Goal: Transaction & Acquisition: Purchase product/service

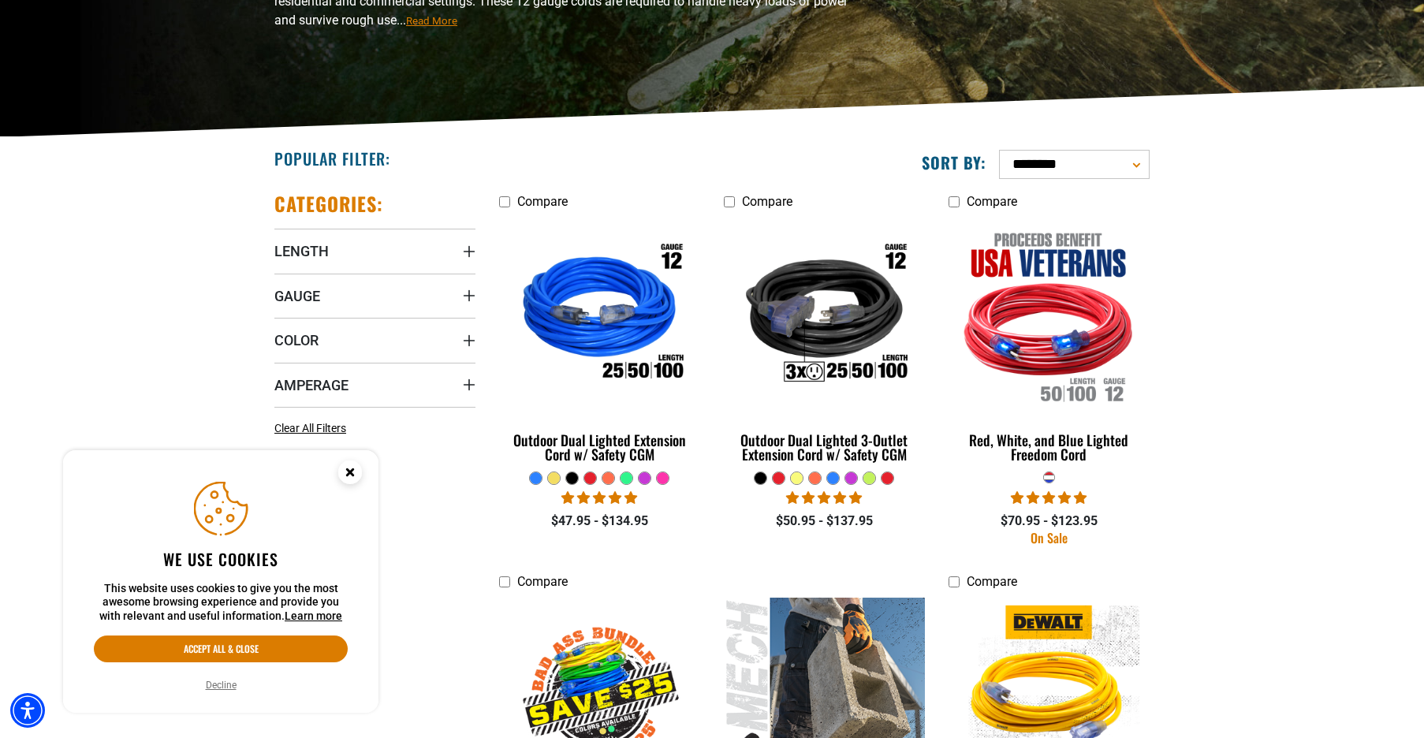
scroll to position [281, 0]
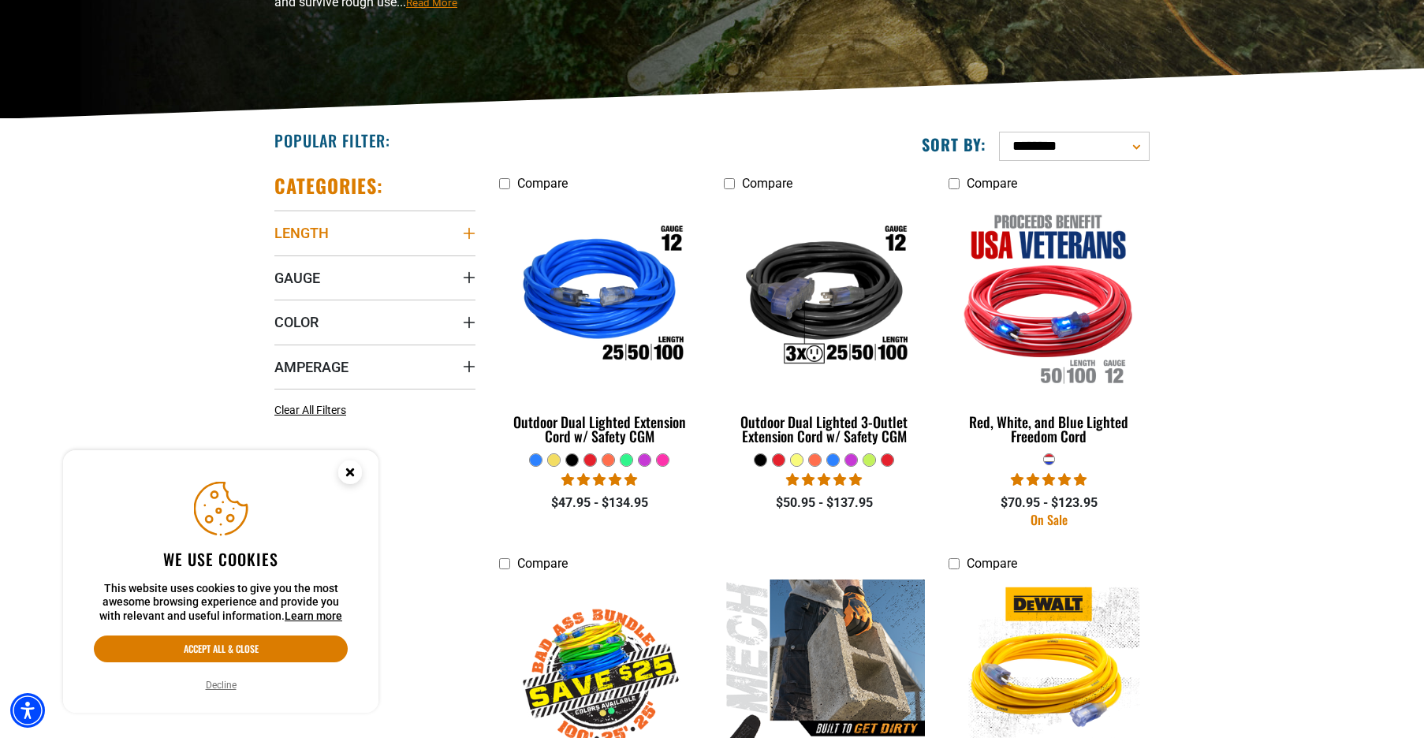
click at [475, 231] on icon "Length" at bounding box center [469, 233] width 13 height 13
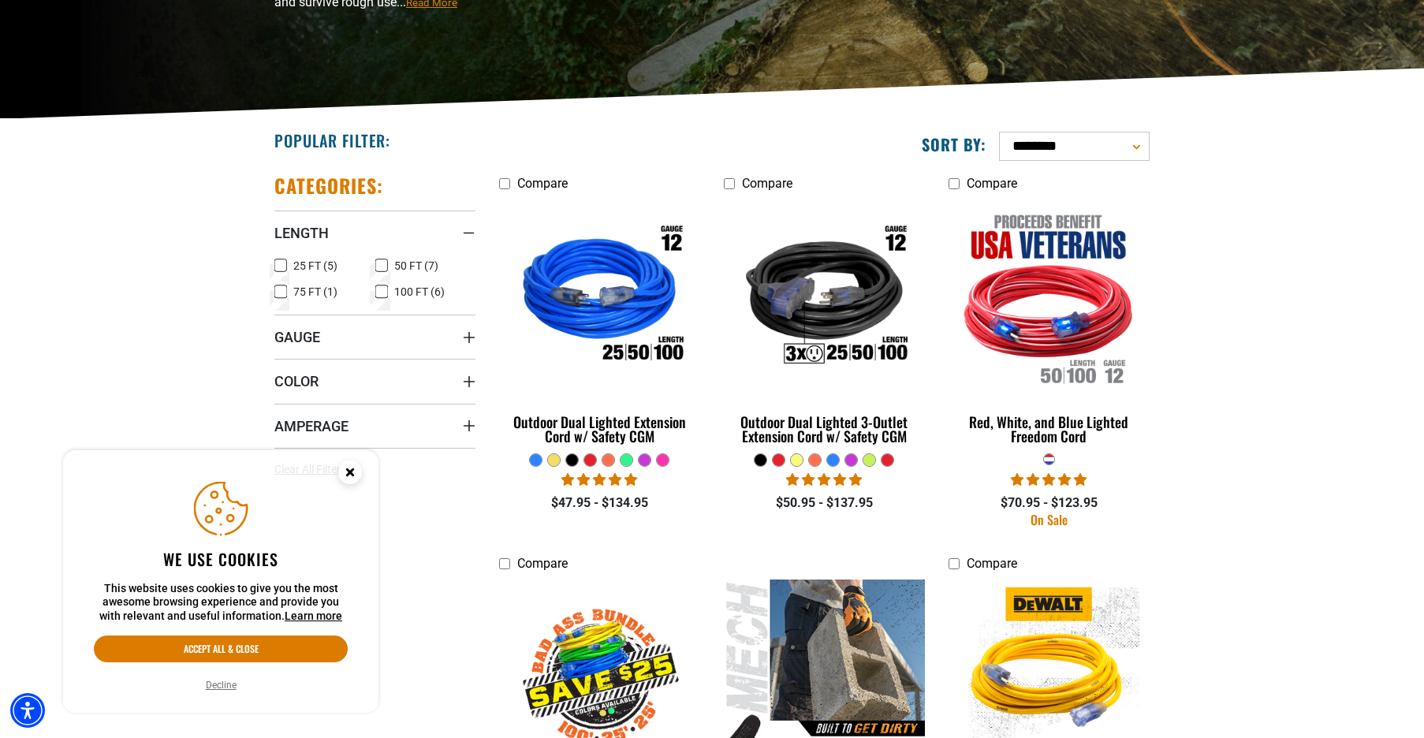
click at [379, 266] on icon at bounding box center [381, 266] width 13 height 21
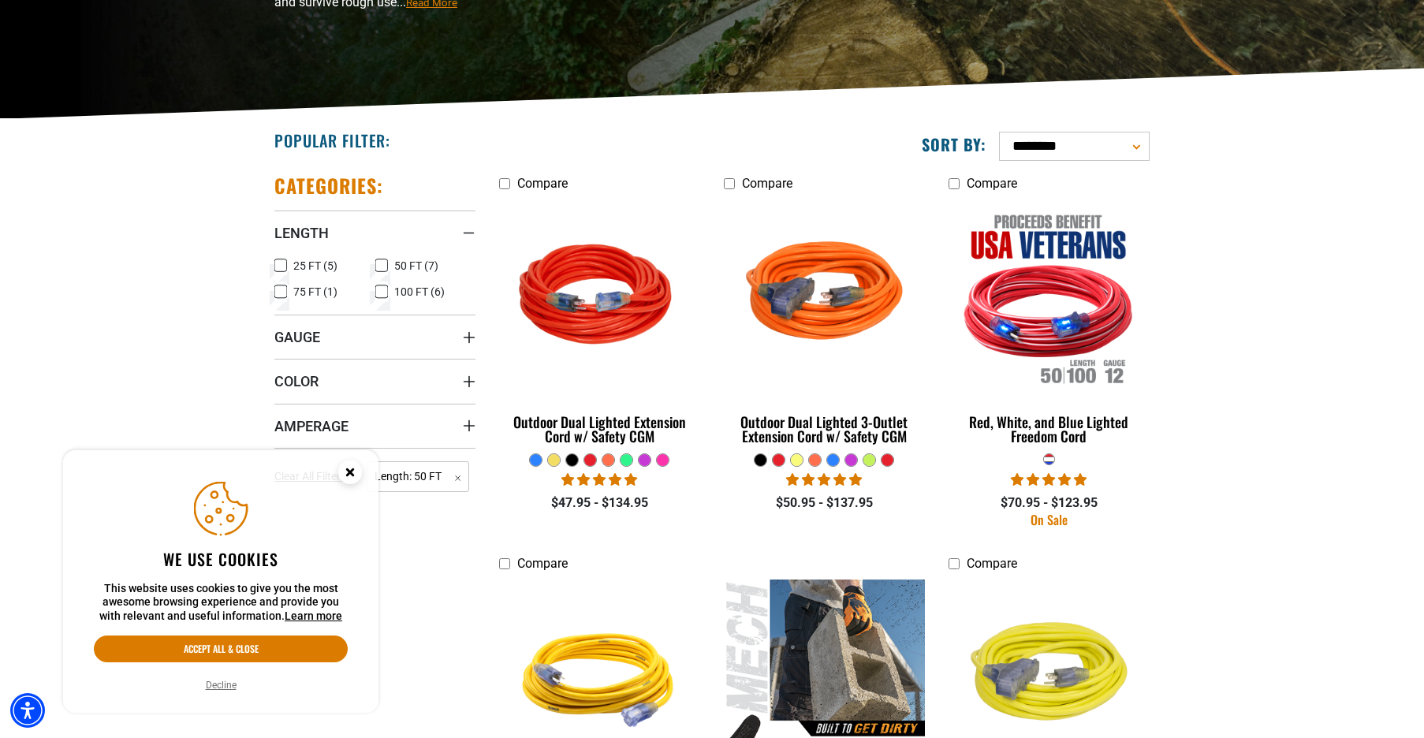
click at [461, 337] on summary "Gauge" at bounding box center [374, 337] width 201 height 44
click at [280, 364] on icon at bounding box center [280, 369] width 13 height 21
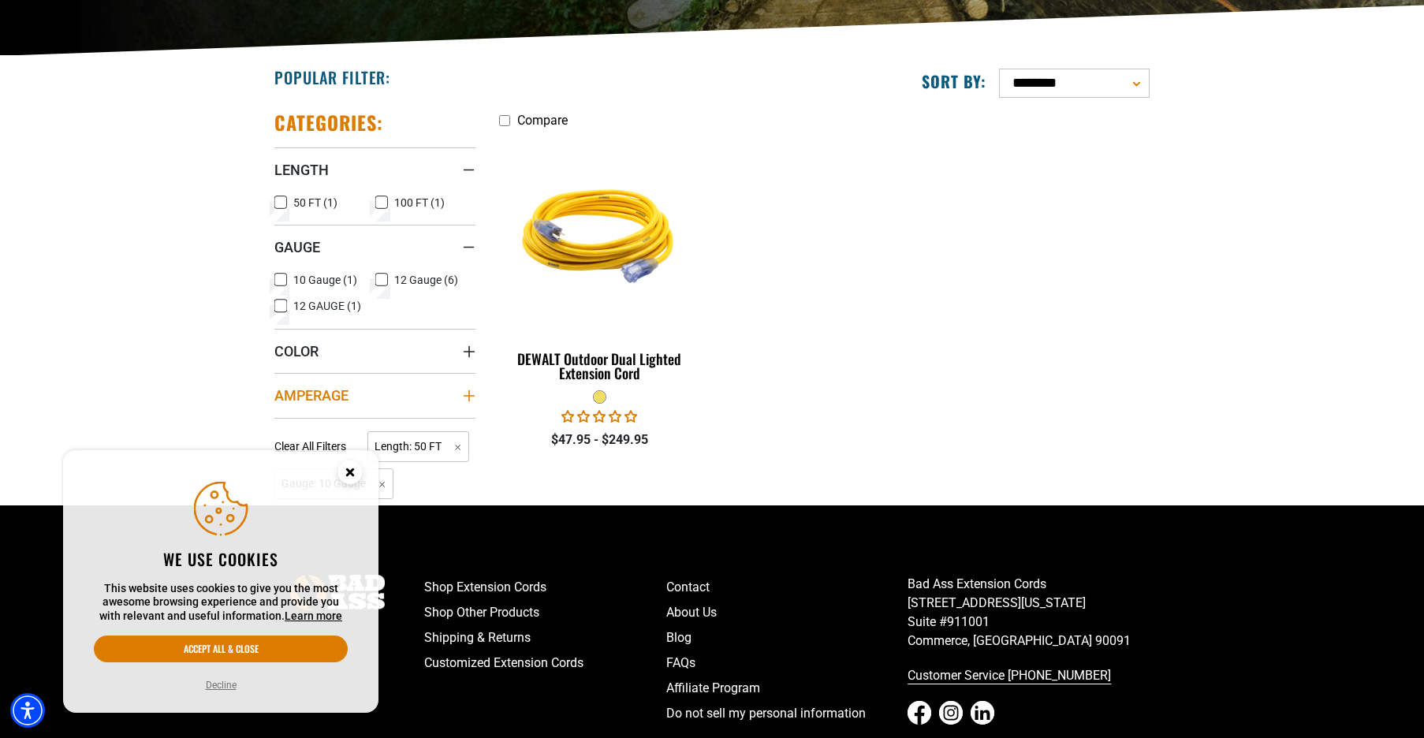
scroll to position [349, 0]
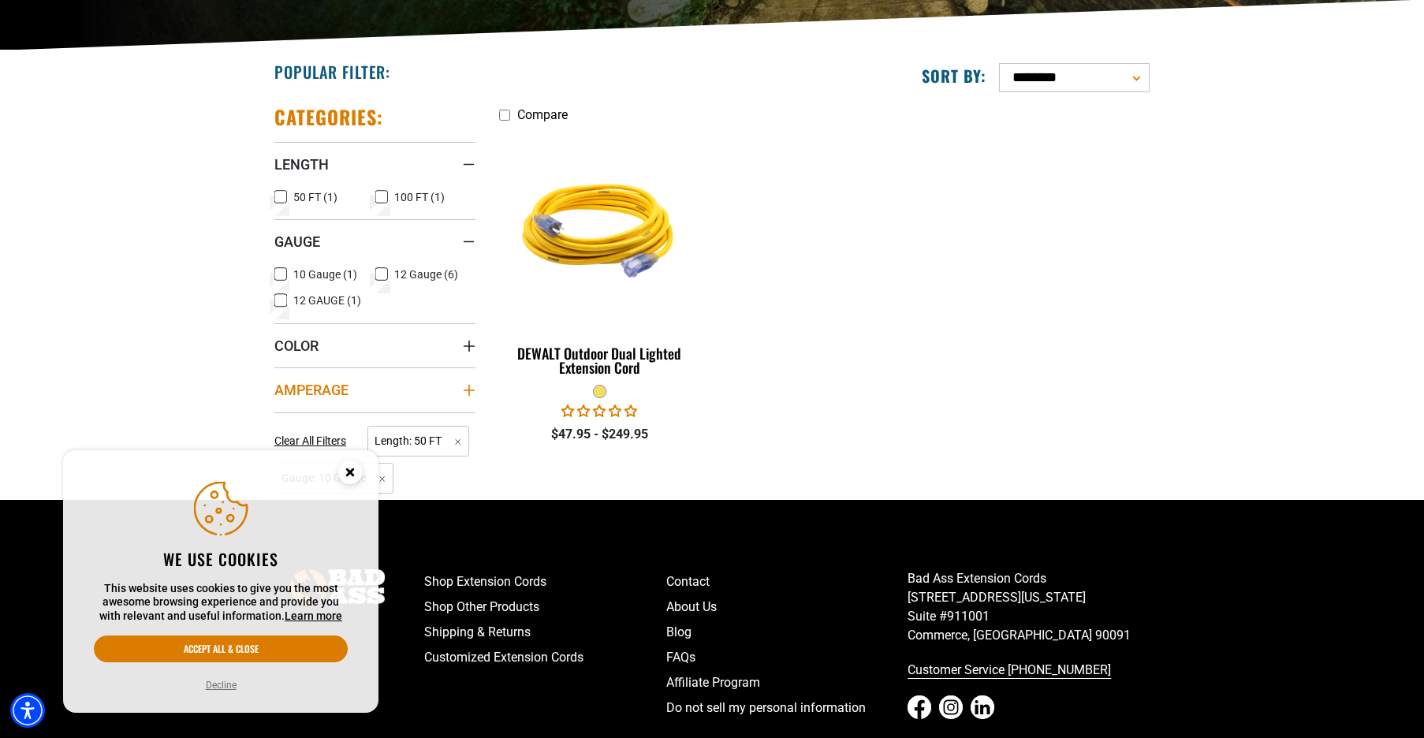
click at [468, 395] on icon "Amperage" at bounding box center [469, 390] width 13 height 13
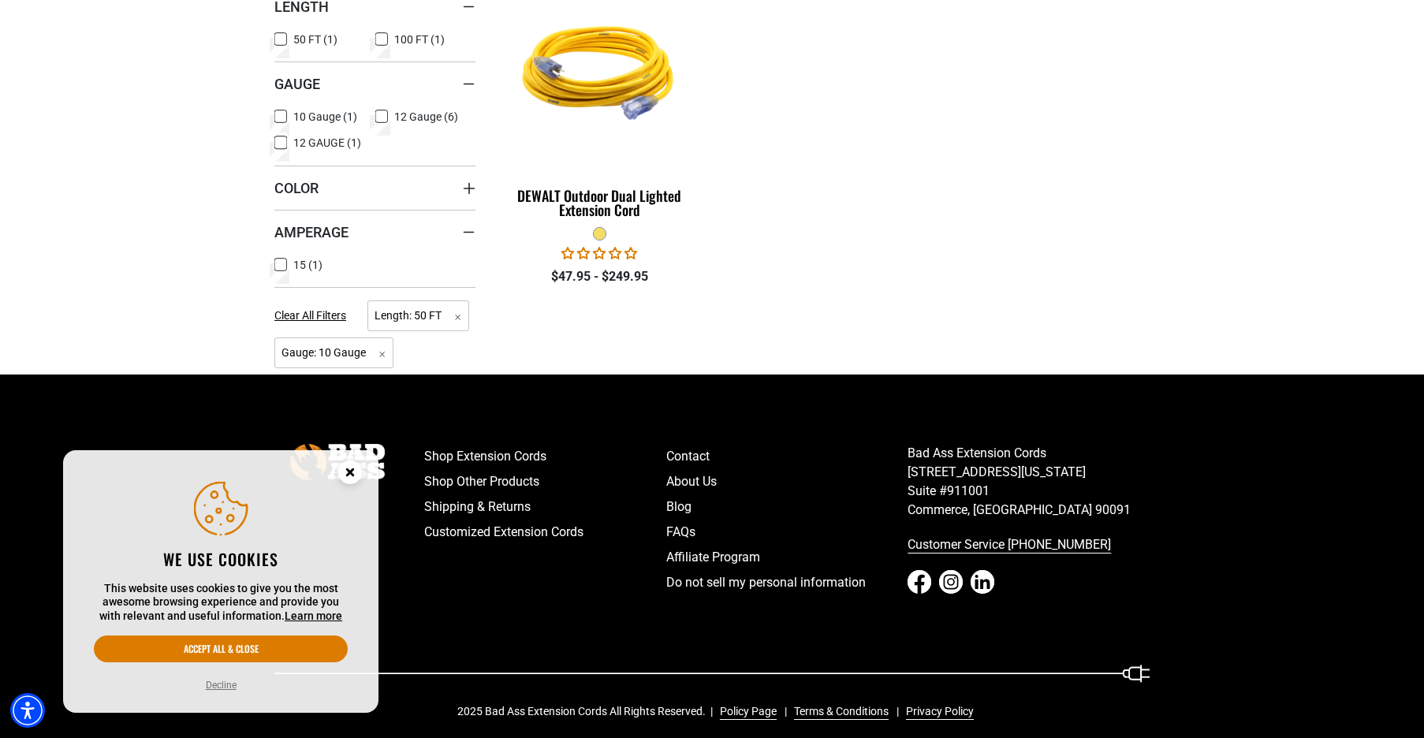
scroll to position [521, 0]
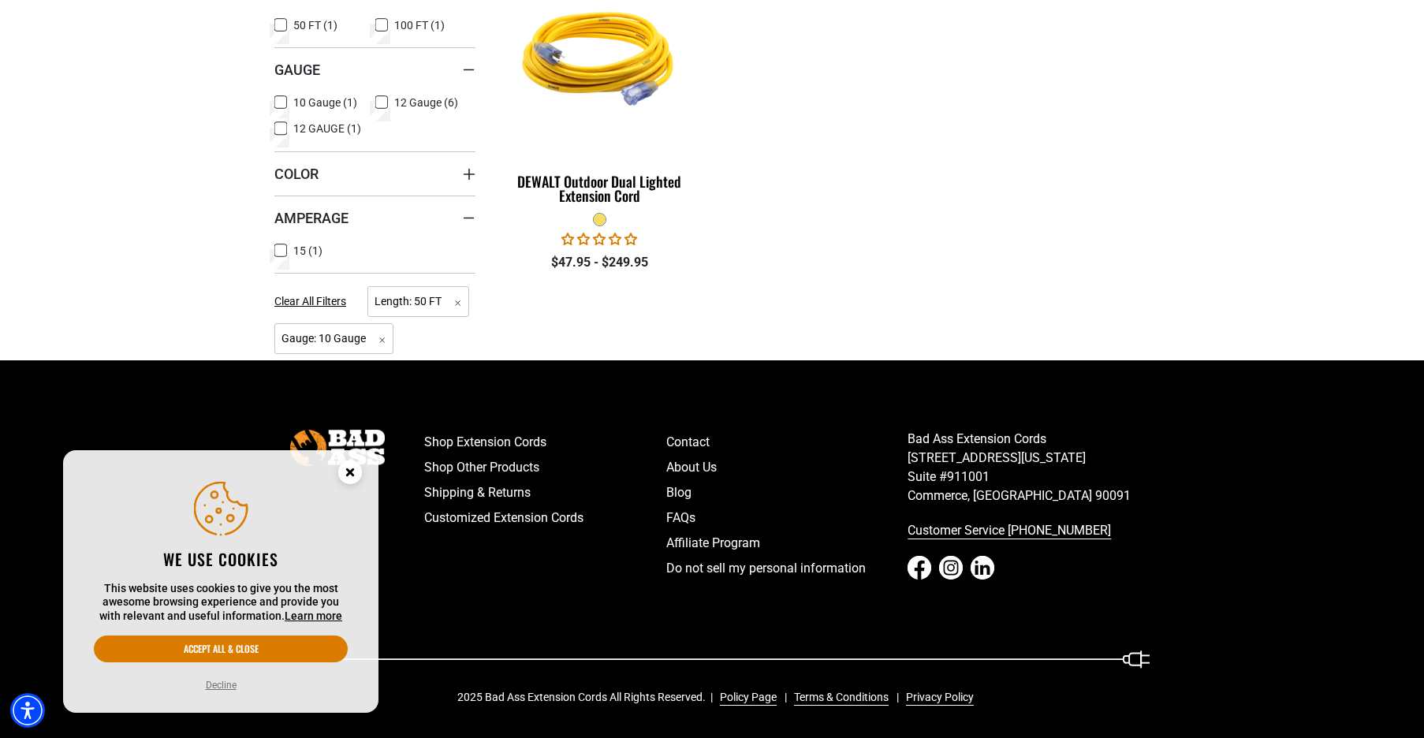
click at [204, 218] on section "**********" at bounding box center [712, 120] width 1424 height 482
click at [546, 277] on ul "Compare DEWALT Outdoor Dual Lighted Extension Cord No reviews $47.95 - $249.95" at bounding box center [824, 110] width 674 height 355
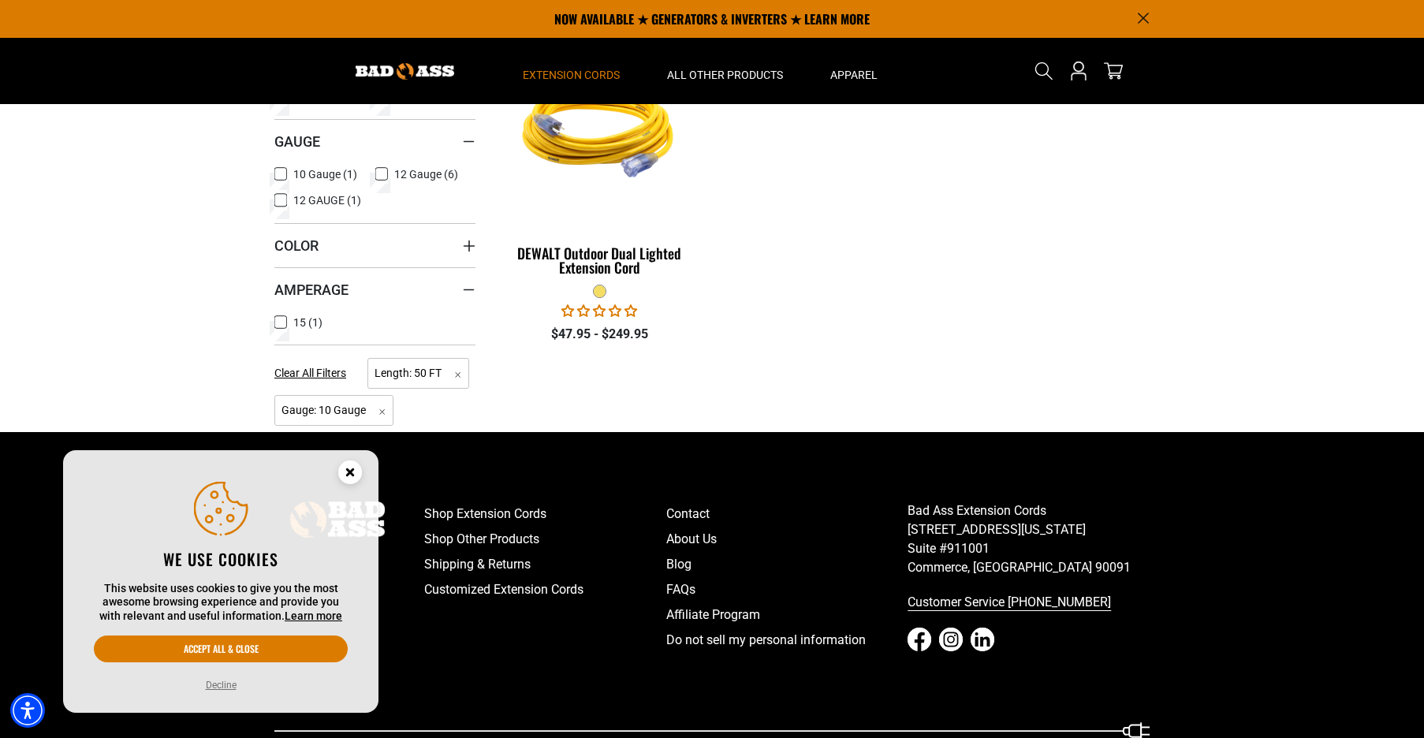
scroll to position [447, 0]
